Goal: Transaction & Acquisition: Purchase product/service

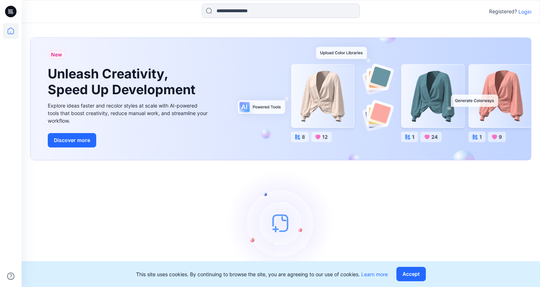
scroll to position [20, 0]
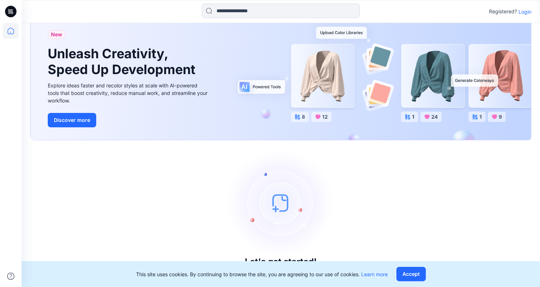
click at [529, 14] on p "Login" at bounding box center [525, 12] width 13 height 8
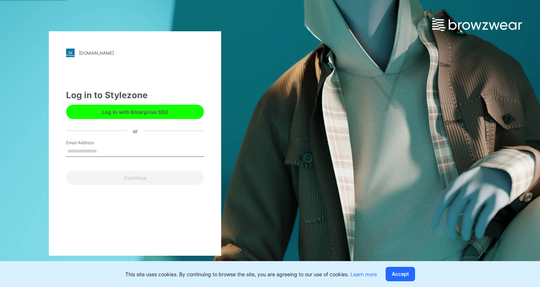
drag, startPoint x: 146, startPoint y: 146, endPoint x: 144, endPoint y: 152, distance: 6.1
click at [146, 146] on input "Email Address" at bounding box center [135, 151] width 138 height 11
drag, startPoint x: 112, startPoint y: 260, endPoint x: 117, endPoint y: 242, distance: 18.9
click at [114, 256] on div "puma.stylezone.com Loading... Log in to Stylezone Log in with Enterprise SSO or…" at bounding box center [270, 143] width 540 height 287
click at [167, 114] on button "Log in with Enterprise SSO" at bounding box center [135, 112] width 138 height 14
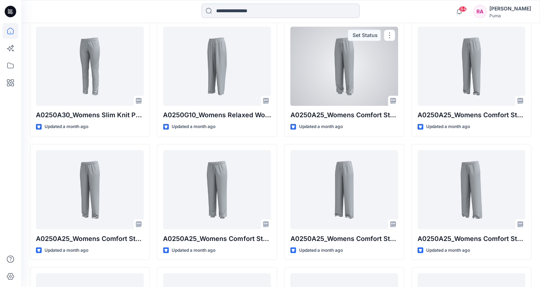
scroll to position [3910, 0]
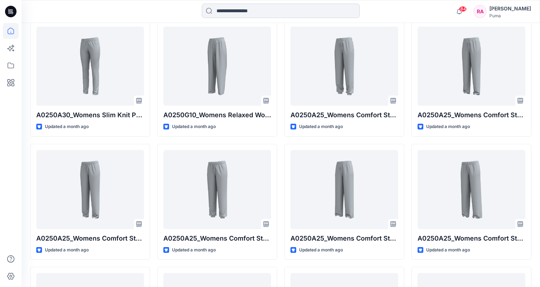
click at [296, 9] on input at bounding box center [281, 11] width 158 height 14
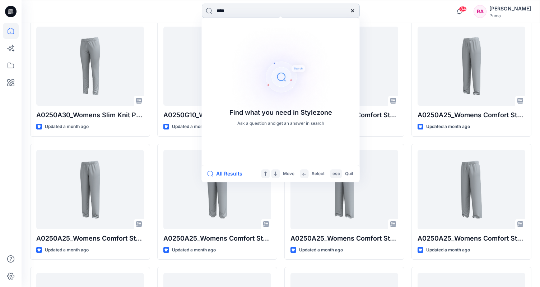
type input "*****"
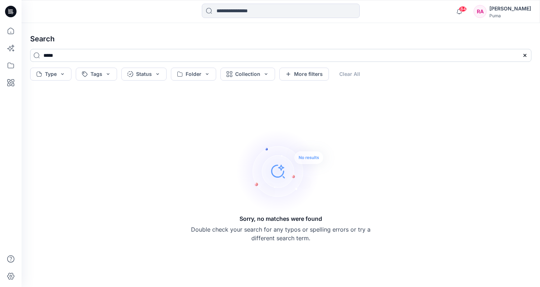
click at [524, 55] on icon at bounding box center [525, 55] width 6 height 6
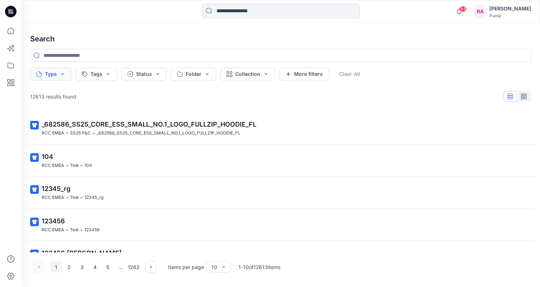
click at [44, 76] on button "Type" at bounding box center [50, 74] width 41 height 13
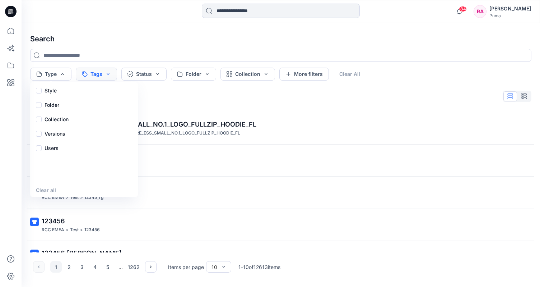
click at [97, 72] on button "Tags" at bounding box center [96, 74] width 41 height 13
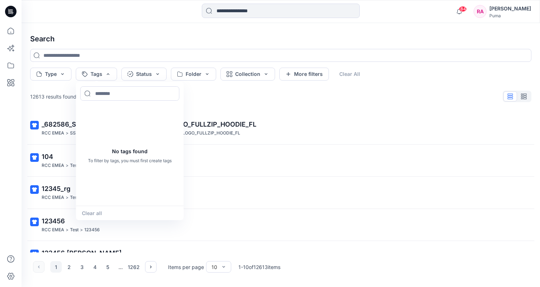
click at [94, 31] on h4 "Search" at bounding box center [280, 39] width 513 height 20
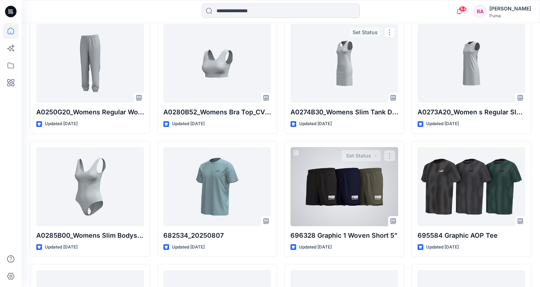
scroll to position [2190, 0]
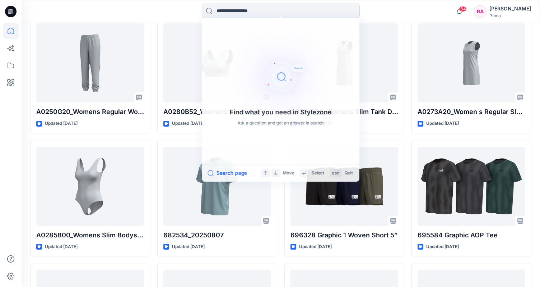
click at [227, 10] on input at bounding box center [281, 11] width 158 height 14
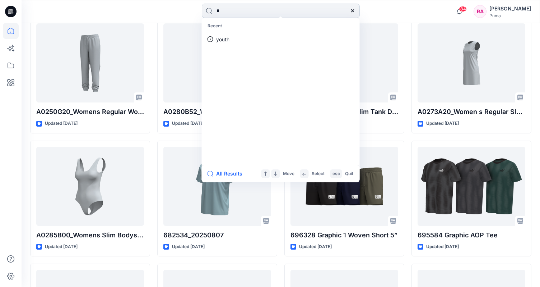
type input "**"
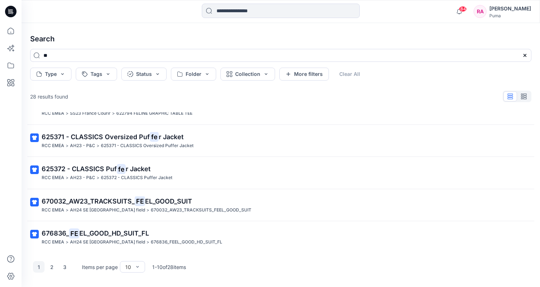
scroll to position [181, 0]
